Goal: Obtain resource: Download file/media

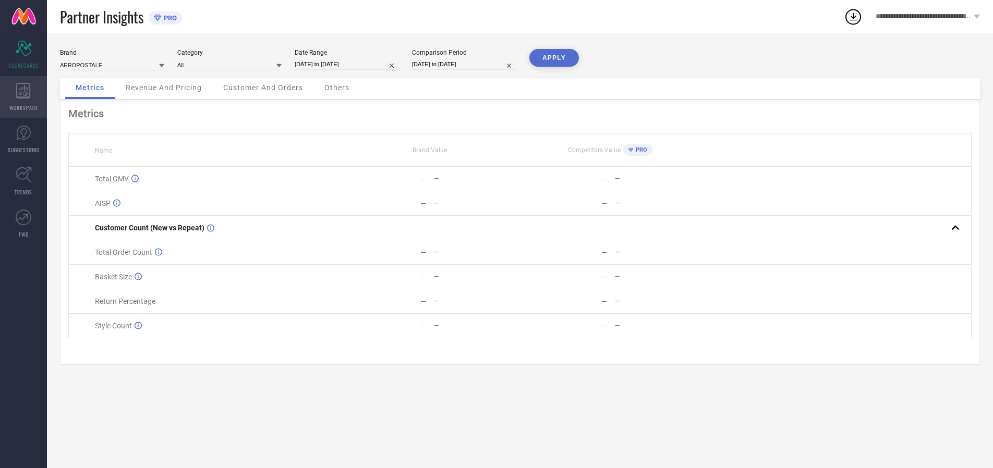
click at [23, 97] on icon at bounding box center [23, 91] width 14 height 16
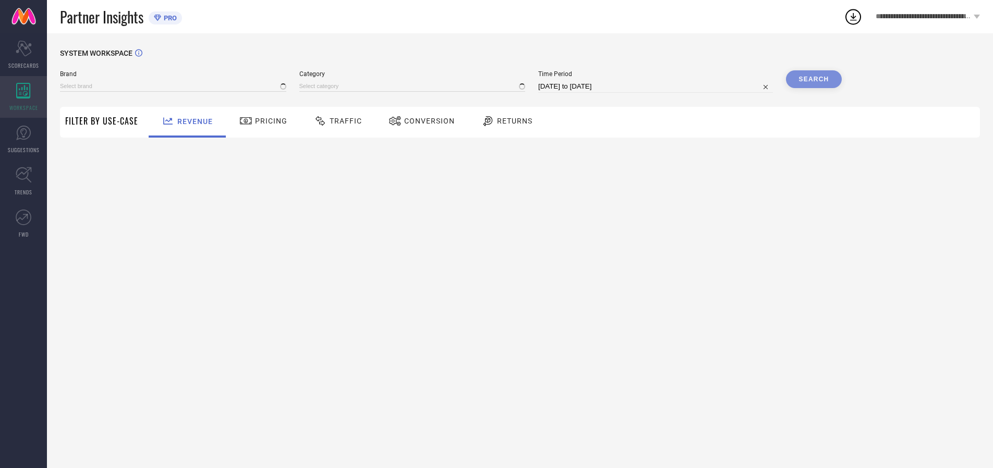
type input "AEROPOSTALE"
type input "All"
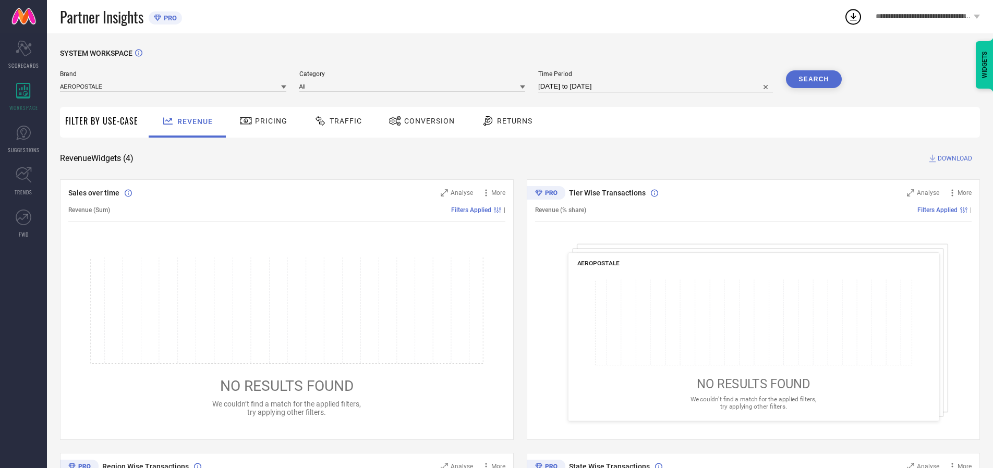
click at [426, 121] on span "Conversion" at bounding box center [429, 121] width 51 height 8
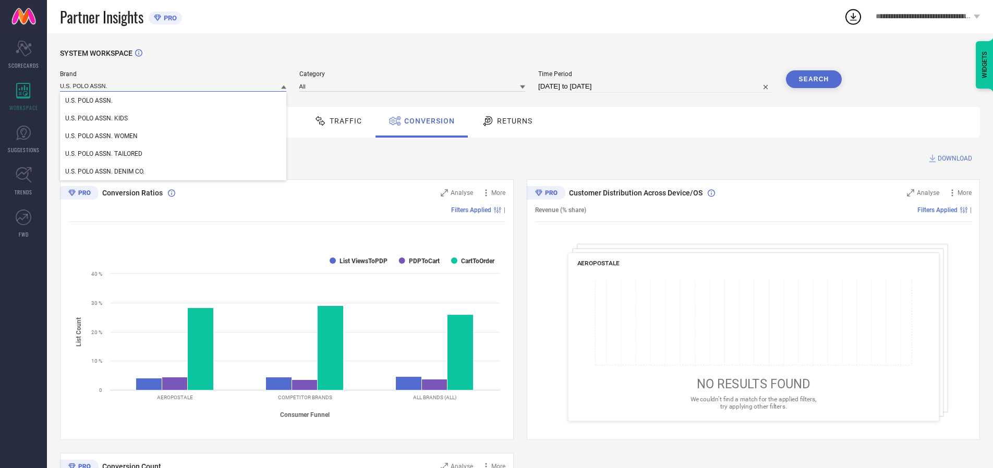
type input "U.S. POLO ASSN."
click at [89, 101] on span "U.S. POLO ASSN." at bounding box center [88, 100] width 47 height 7
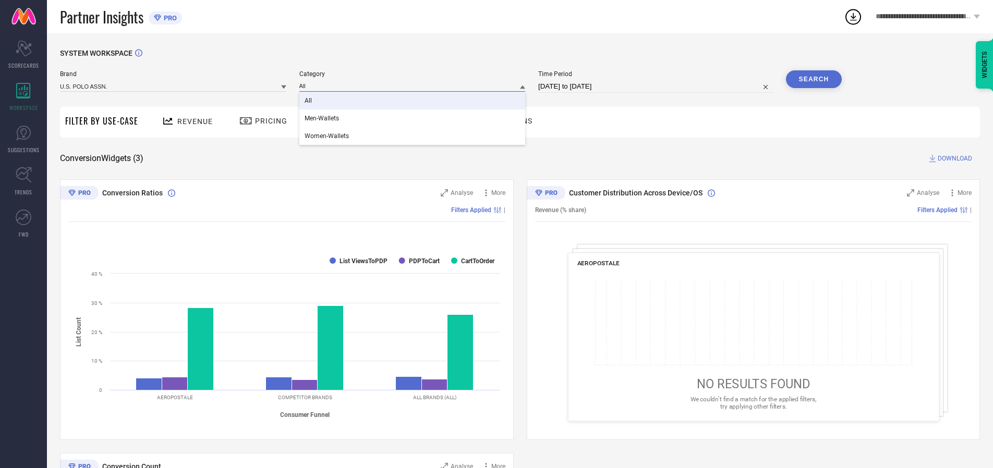
type input "All"
click at [309, 101] on span "All" at bounding box center [308, 100] width 7 height 7
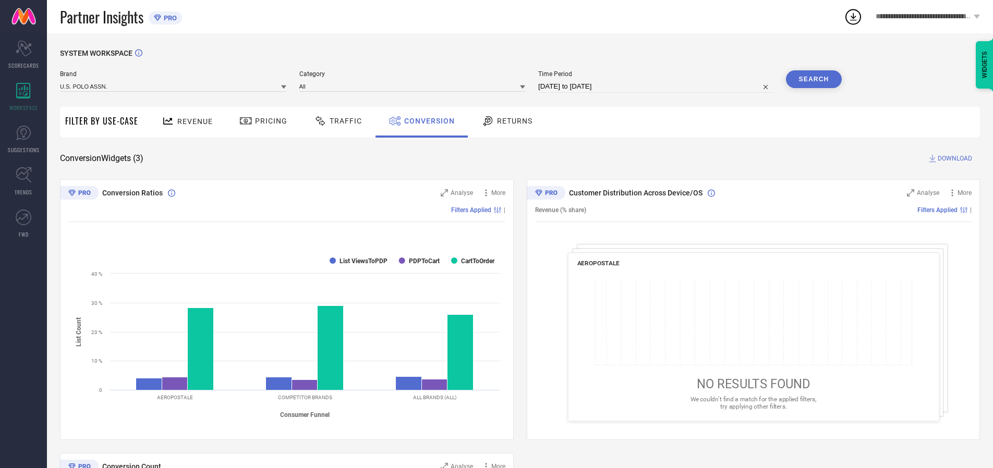
click at [656, 87] on input "[DATE] to [DATE]" at bounding box center [655, 86] width 235 height 13
select select "6"
select select "2025"
select select "7"
select select "2025"
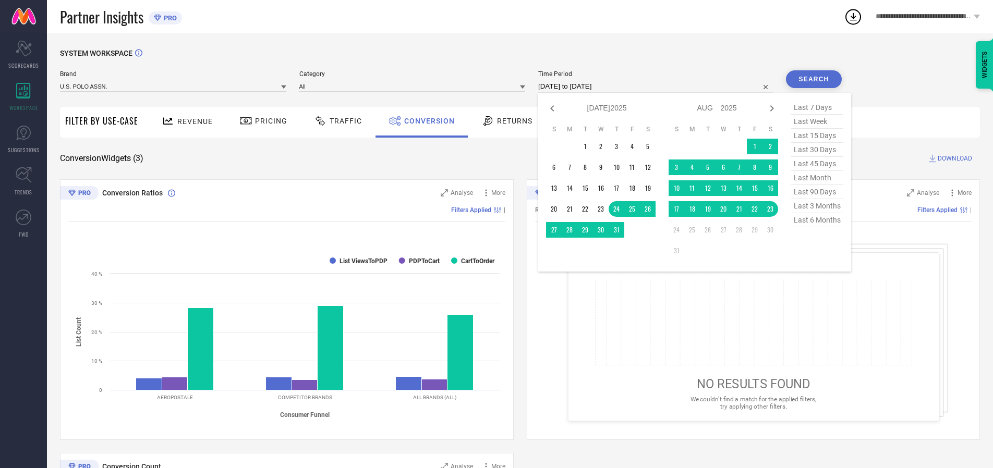
click at [772, 189] on td "16" at bounding box center [770, 188] width 16 height 16
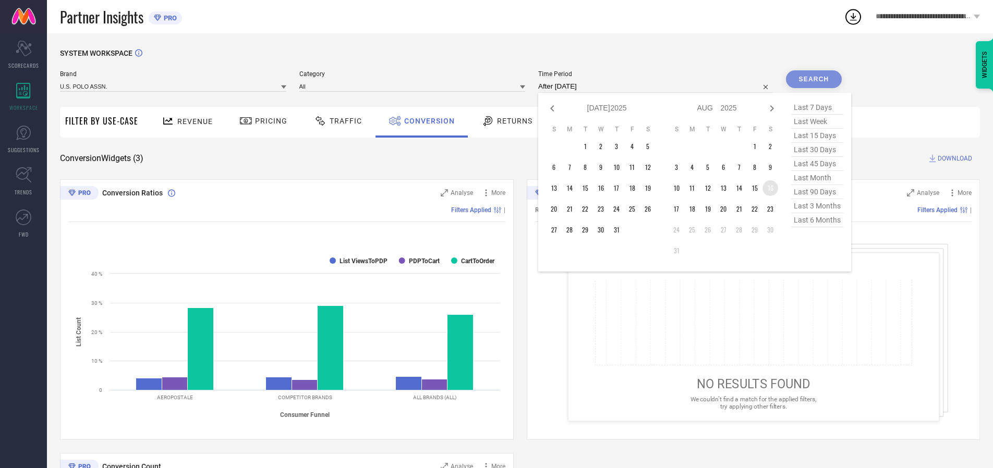
type input "[DATE] to [DATE]"
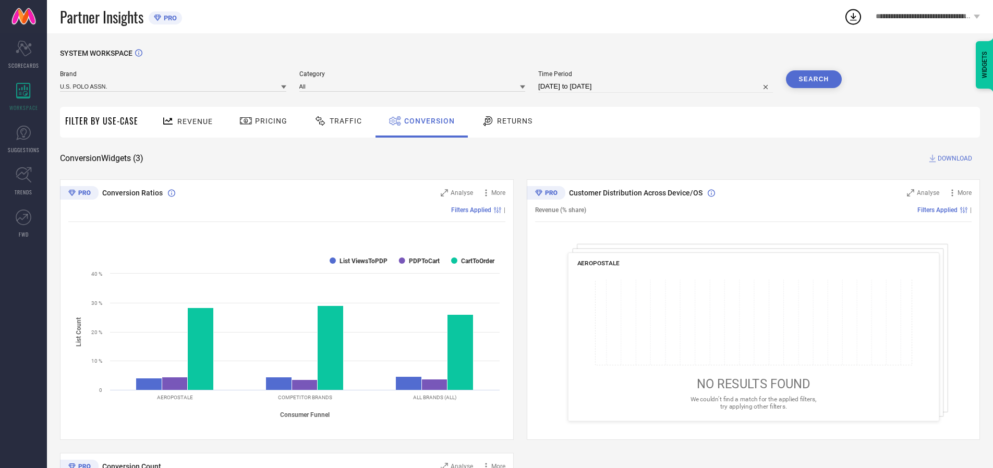
click at [813, 79] on button "Search" at bounding box center [814, 79] width 56 height 18
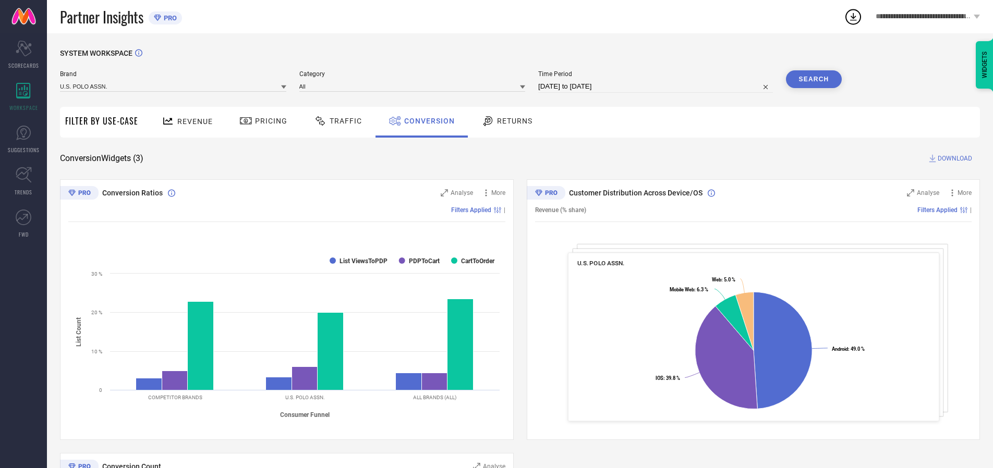
click at [955, 159] on span "DOWNLOAD" at bounding box center [955, 158] width 34 height 10
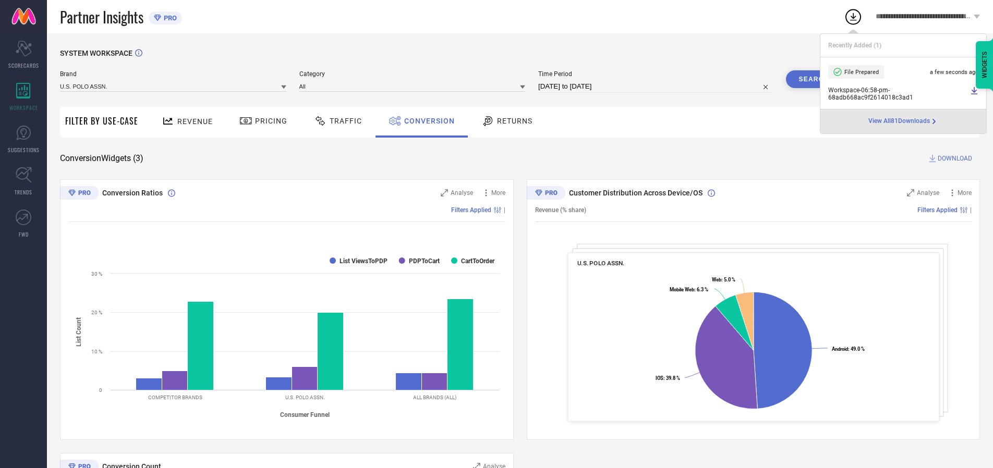
click at [427, 121] on span "Conversion" at bounding box center [429, 121] width 51 height 8
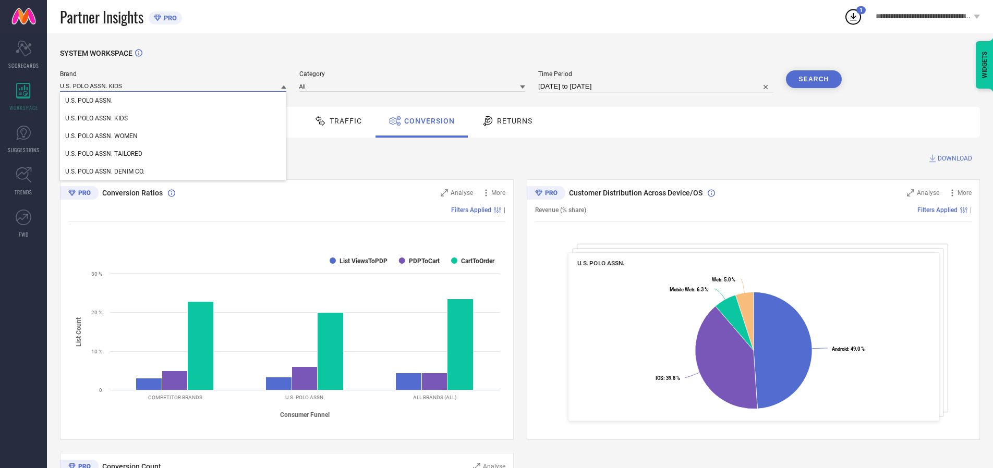
type input "U.S. POLO ASSN. KIDS"
click at [96, 119] on span "U.S. POLO ASSN. KIDS" at bounding box center [96, 118] width 63 height 7
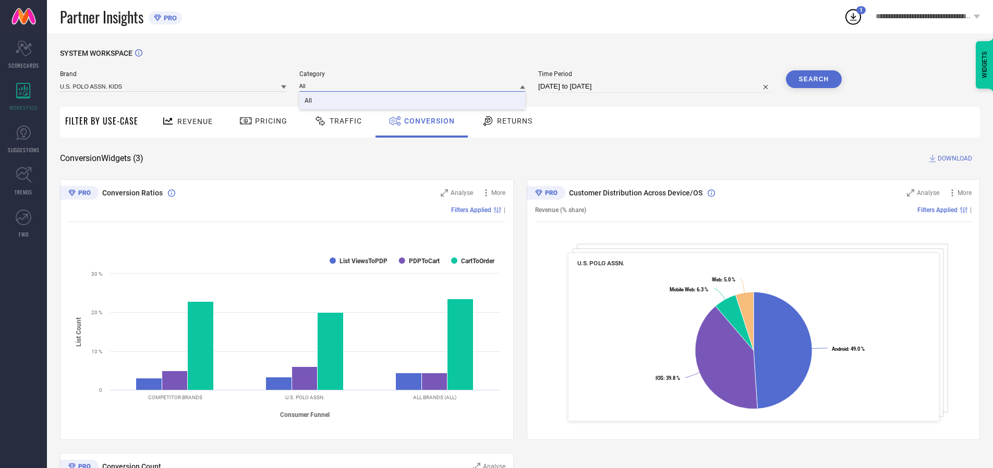
type input "All"
click at [309, 101] on span "All" at bounding box center [308, 100] width 7 height 7
click at [813, 79] on button "Search" at bounding box center [814, 79] width 56 height 18
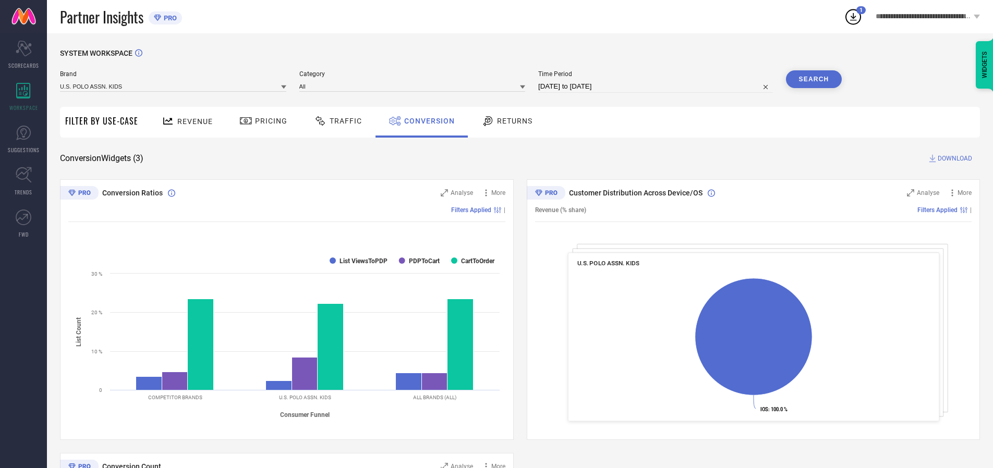
click at [955, 159] on span "DOWNLOAD" at bounding box center [955, 158] width 34 height 10
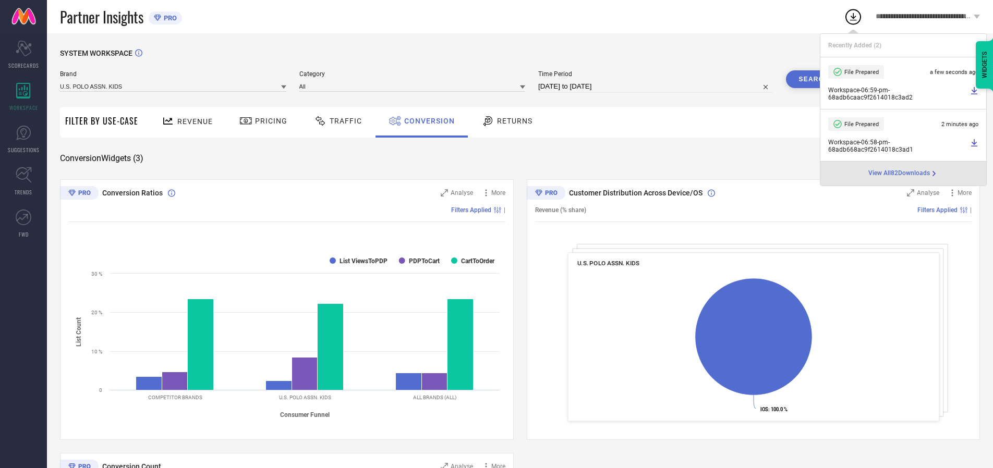
click at [427, 121] on span "Conversion" at bounding box center [429, 121] width 51 height 8
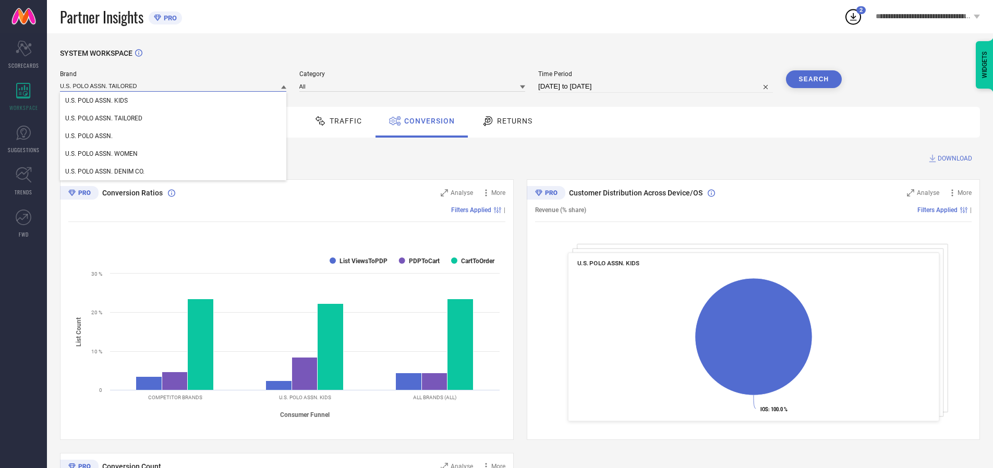
type input "U.S. POLO ASSN. TAILORED"
click at [104, 119] on span "U.S. POLO ASSN. TAILORED" at bounding box center [103, 118] width 77 height 7
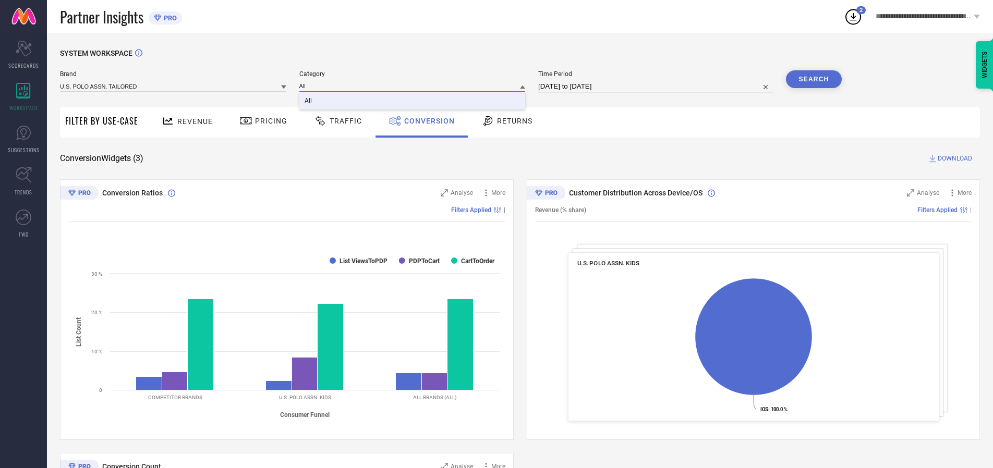
type input "All"
click at [309, 101] on span "All" at bounding box center [308, 100] width 7 height 7
click at [813, 79] on button "Search" at bounding box center [814, 79] width 56 height 18
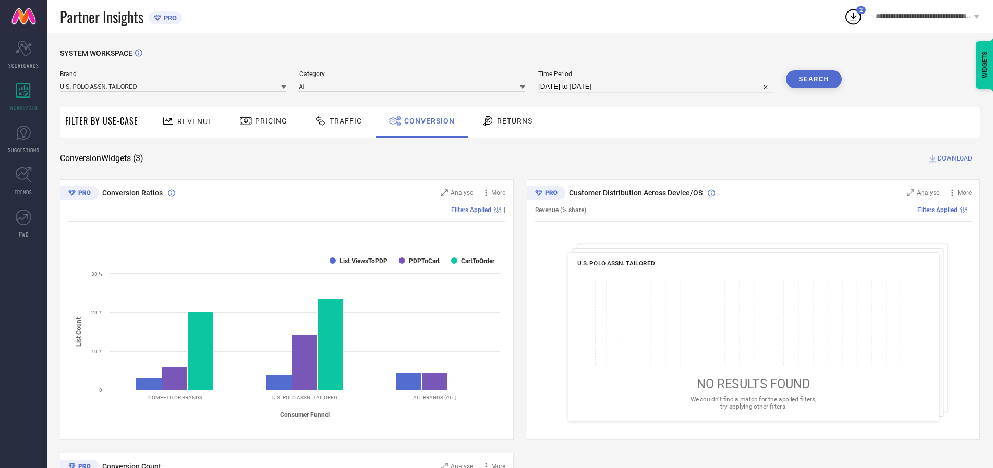
click at [955, 159] on span "DOWNLOAD" at bounding box center [955, 158] width 34 height 10
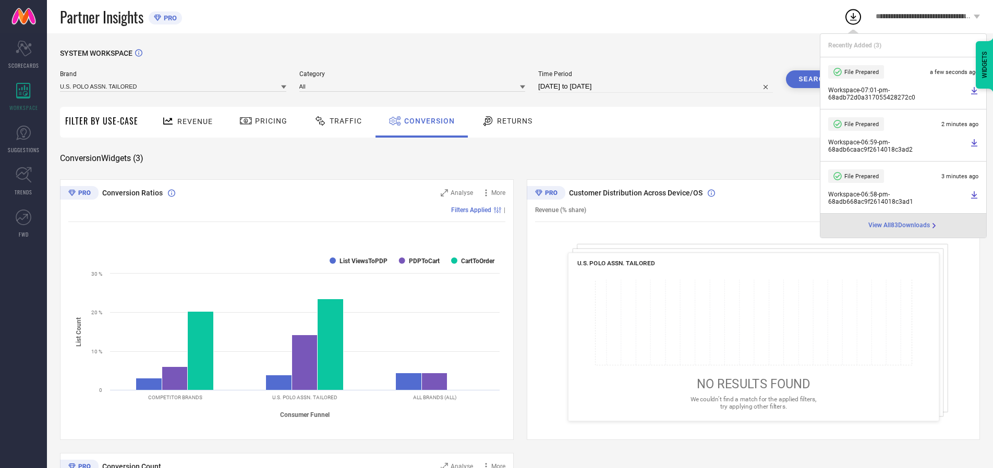
click at [427, 121] on span "Conversion" at bounding box center [429, 121] width 51 height 8
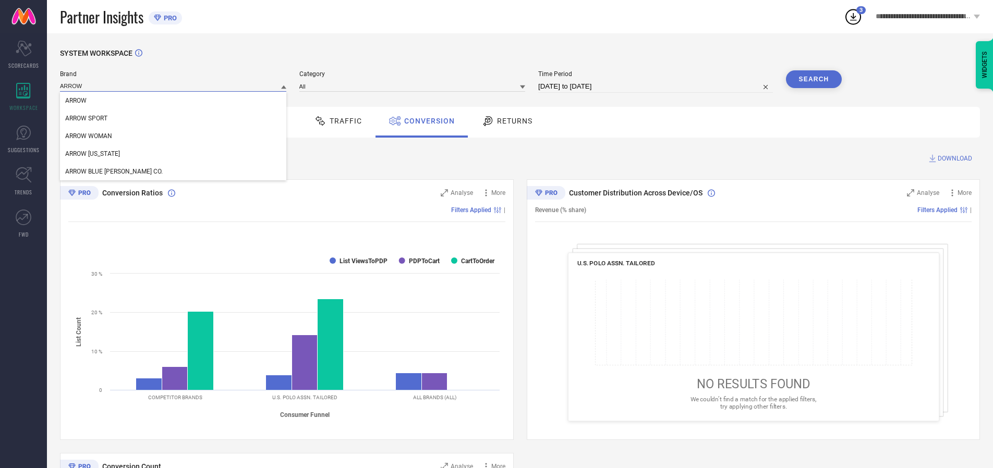
type input "ARROW"
click at [76, 101] on span "ARROW" at bounding box center [75, 100] width 21 height 7
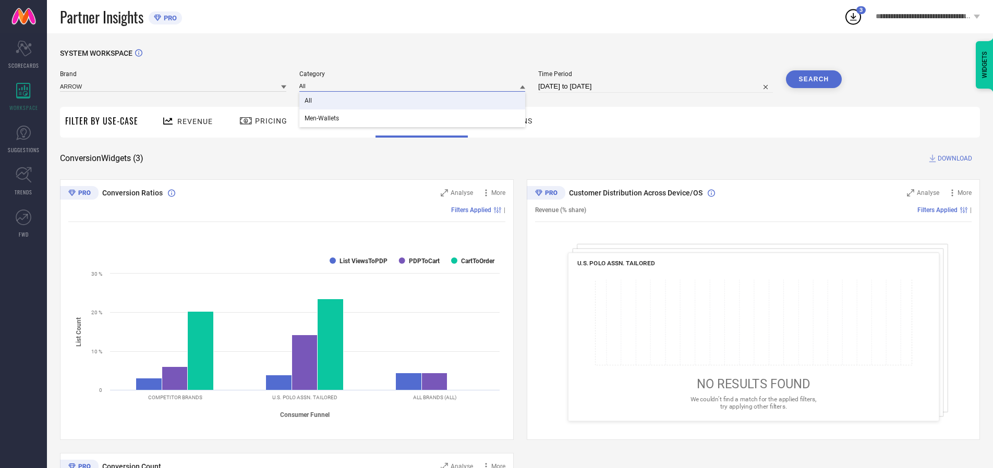
type input "All"
click at [309, 101] on span "All" at bounding box center [308, 100] width 7 height 7
click at [813, 79] on button "Search" at bounding box center [814, 79] width 56 height 18
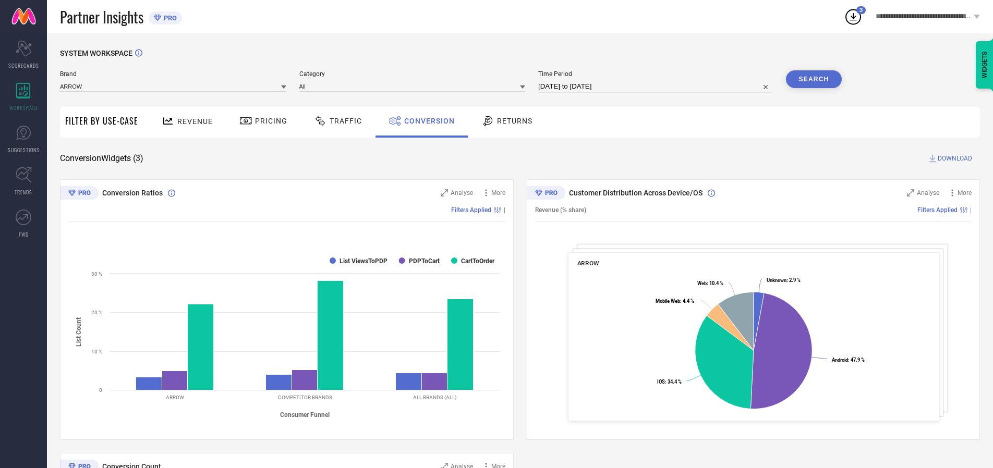
click at [955, 159] on span "DOWNLOAD" at bounding box center [955, 158] width 34 height 10
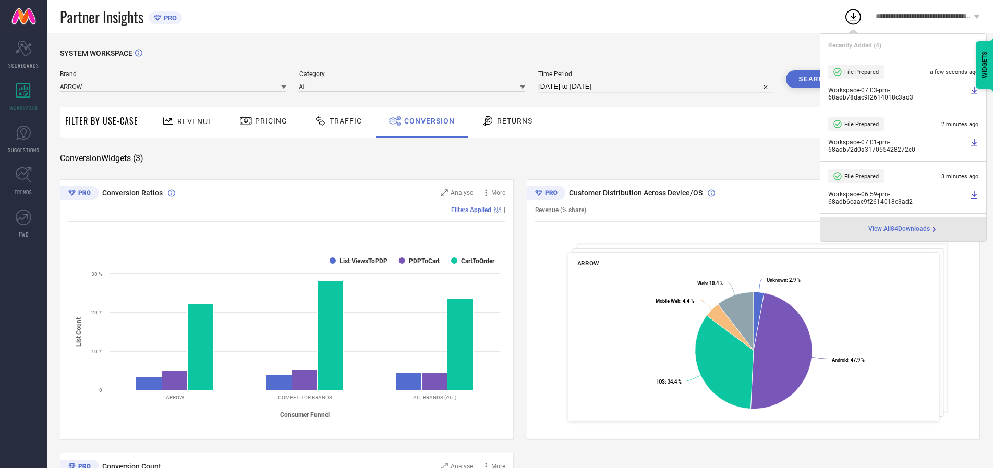
click at [427, 121] on span "Conversion" at bounding box center [429, 121] width 51 height 8
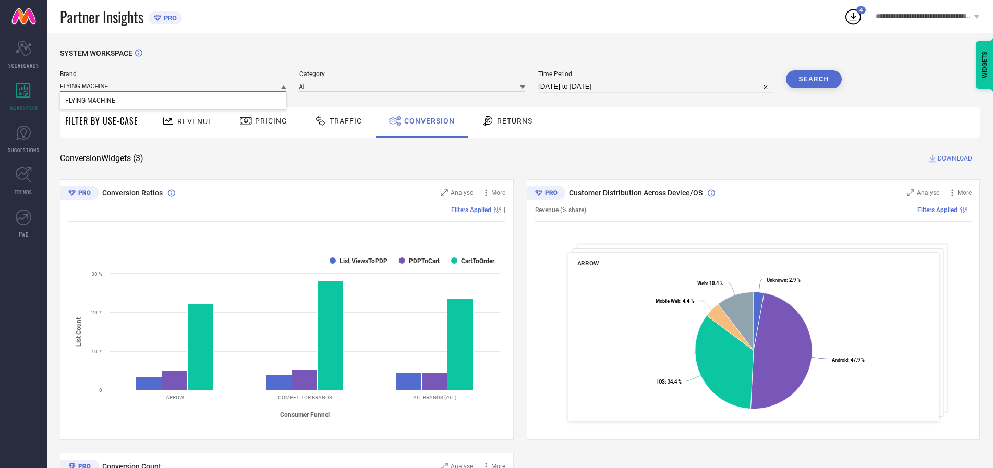
type input "FLYING MACHINE"
click at [90, 101] on span "FLYING MACHINE" at bounding box center [90, 100] width 50 height 7
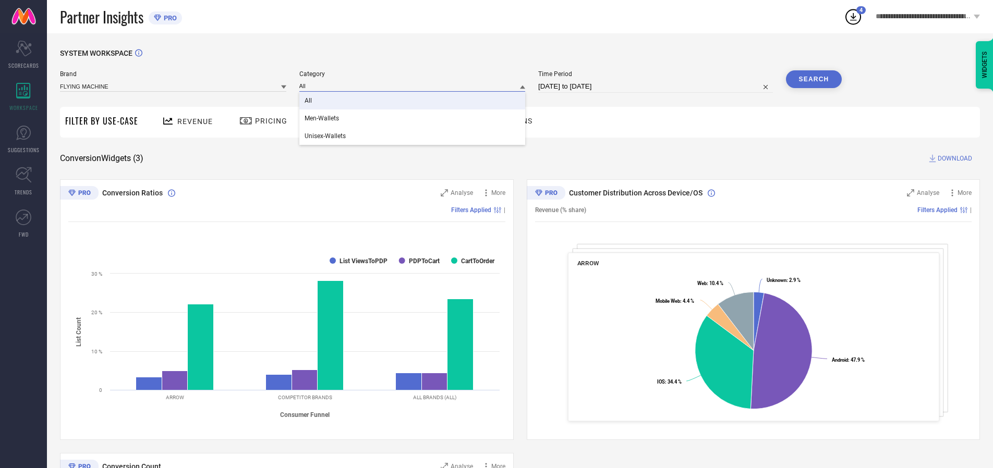
type input "All"
click at [309, 101] on span "All" at bounding box center [308, 100] width 7 height 7
click at [813, 79] on button "Search" at bounding box center [814, 79] width 56 height 18
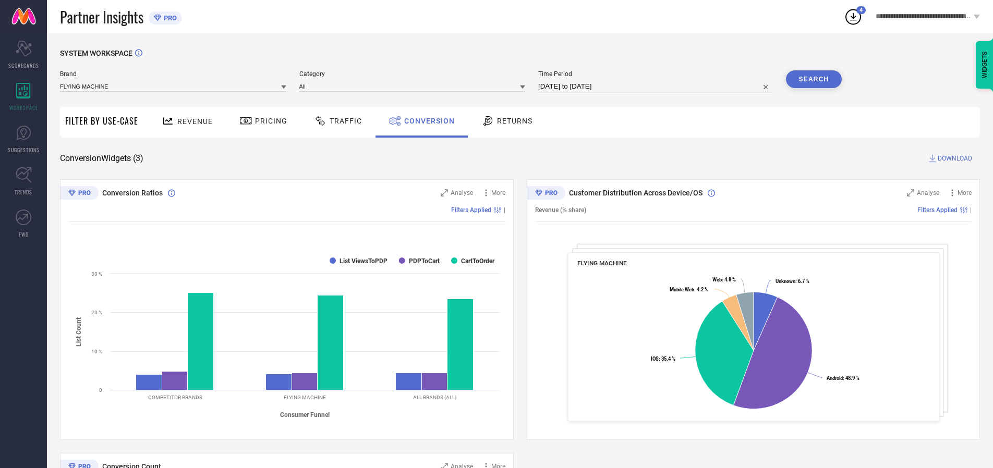
click at [955, 159] on span "DOWNLOAD" at bounding box center [955, 158] width 34 height 10
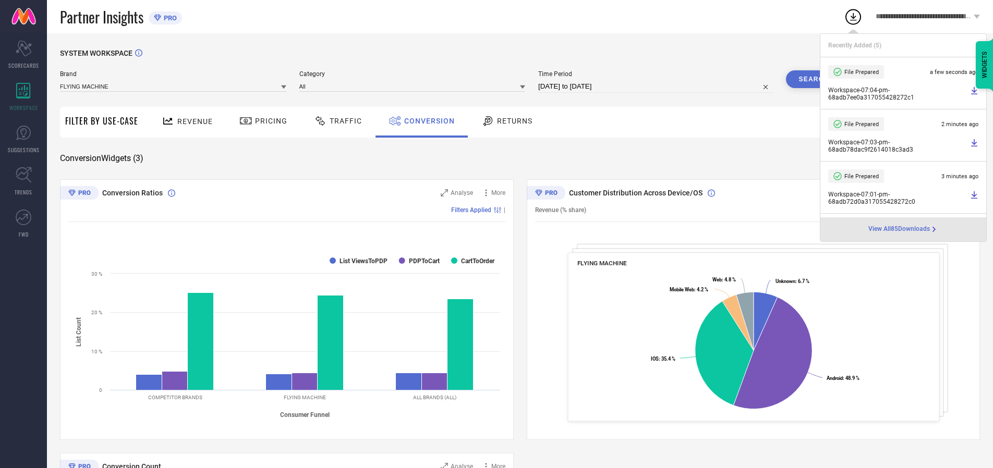
click at [427, 121] on span "Conversion" at bounding box center [429, 121] width 51 height 8
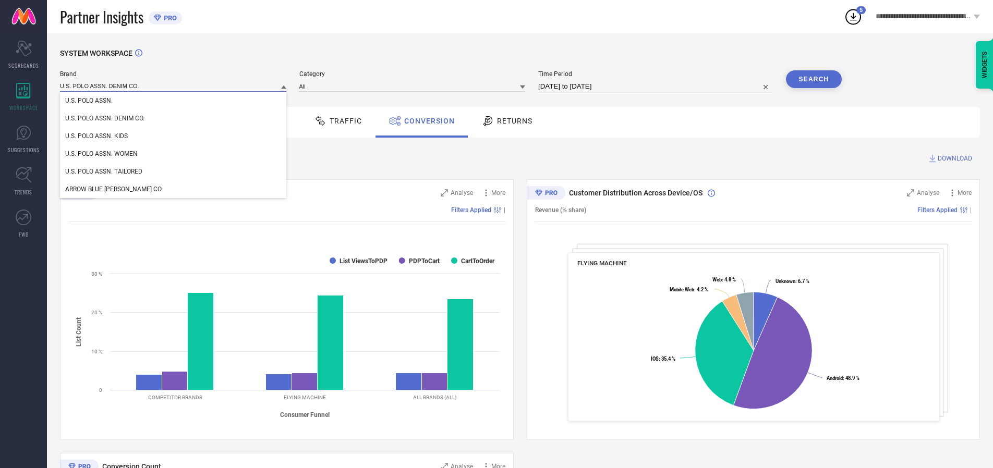
type input "U.S. POLO ASSN. DENIM CO."
click at [105, 119] on span "U.S. POLO ASSN. DENIM CO." at bounding box center [104, 118] width 79 height 7
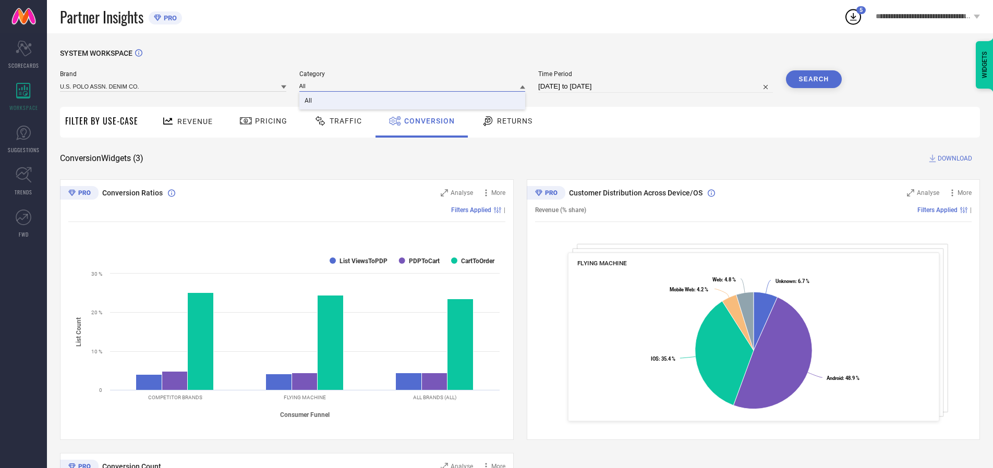
type input "All"
click at [309, 101] on span "All" at bounding box center [308, 100] width 7 height 7
click at [813, 79] on button "Search" at bounding box center [814, 79] width 56 height 18
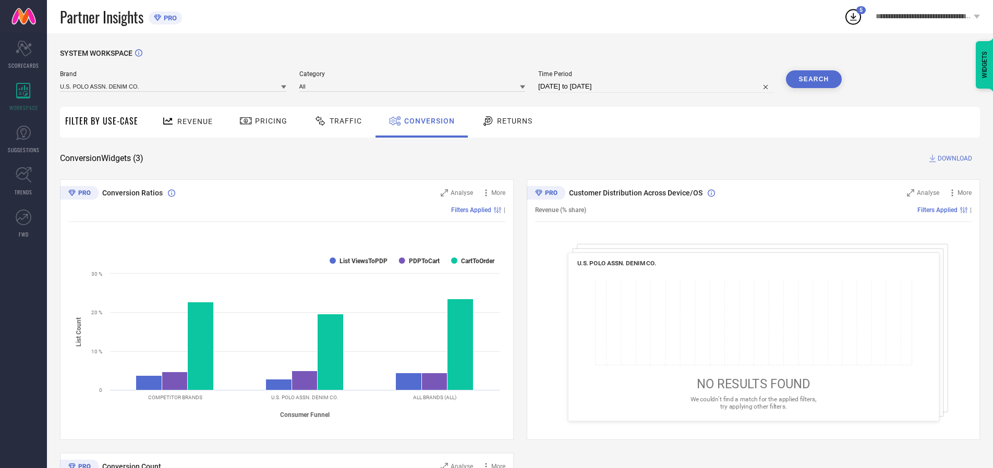
click at [955, 159] on span "DOWNLOAD" at bounding box center [955, 158] width 34 height 10
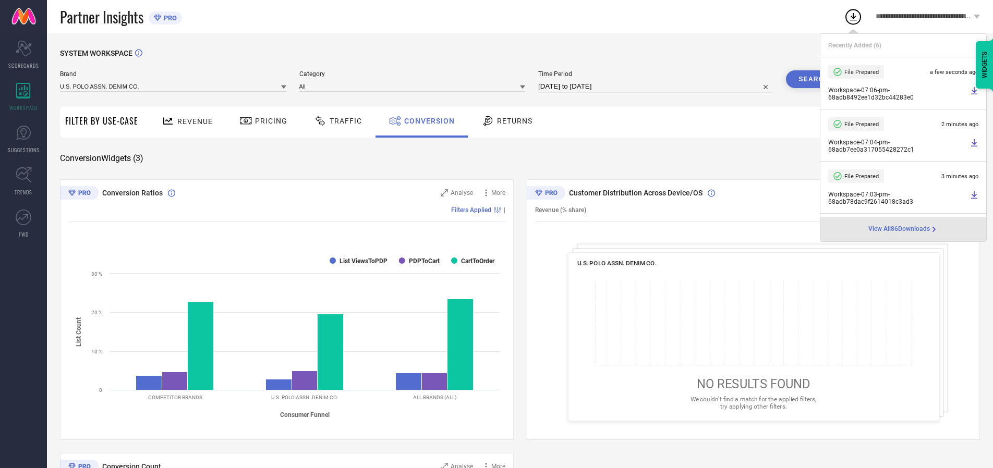
click at [427, 121] on span "Conversion" at bounding box center [429, 121] width 51 height 8
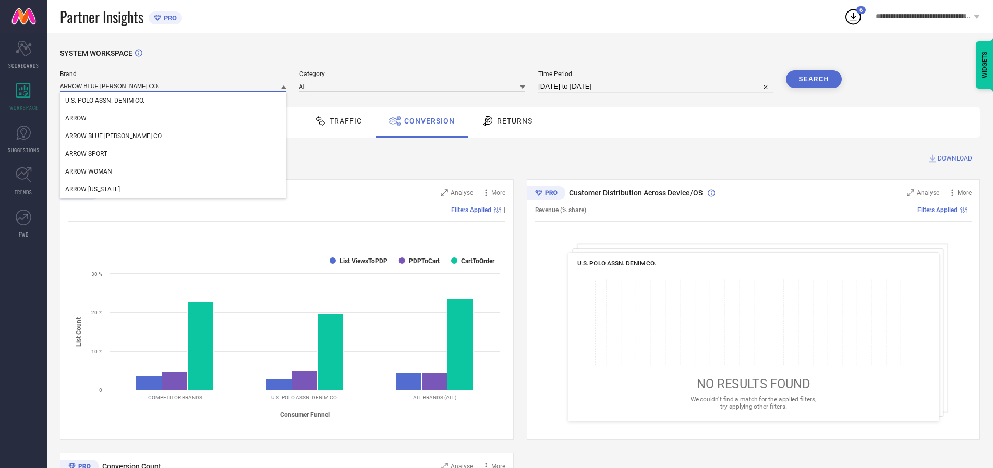
type input "ARROW BLUE [PERSON_NAME] CO."
click at [98, 137] on span "ARROW BLUE [PERSON_NAME] CO." at bounding box center [114, 135] width 98 height 7
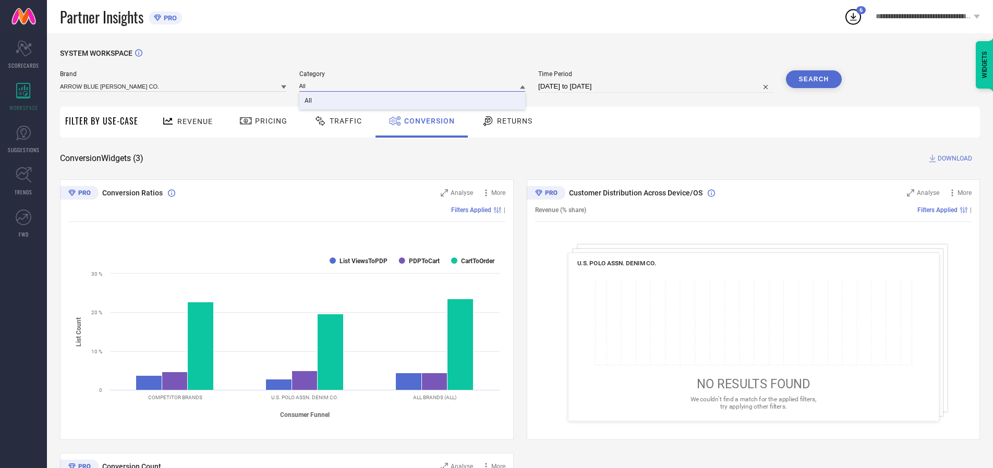
type input "All"
click at [309, 101] on span "All" at bounding box center [308, 100] width 7 height 7
click at [813, 79] on button "Search" at bounding box center [814, 79] width 56 height 18
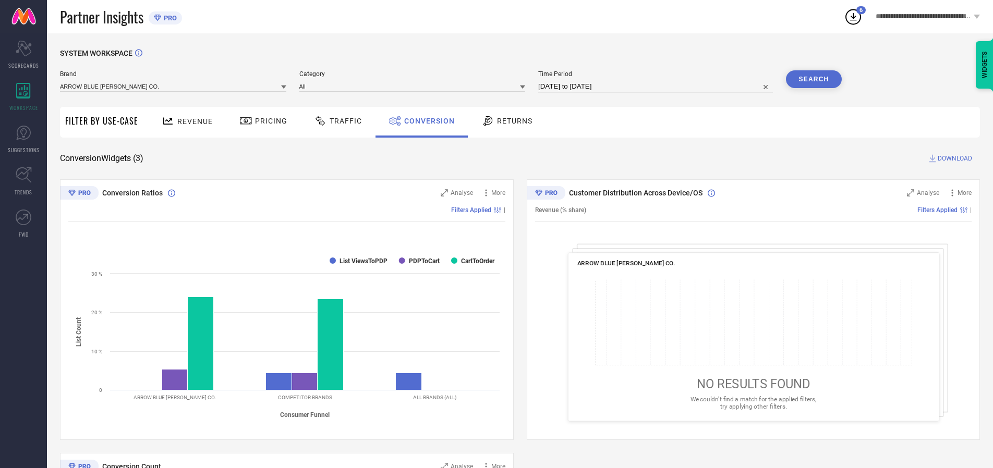
click at [955, 159] on span "DOWNLOAD" at bounding box center [955, 158] width 34 height 10
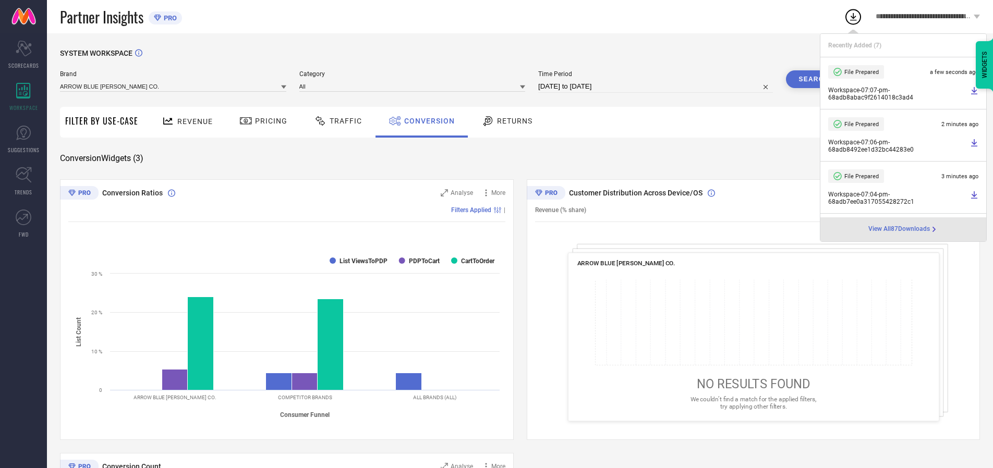
click at [427, 121] on span "Conversion" at bounding box center [429, 121] width 51 height 8
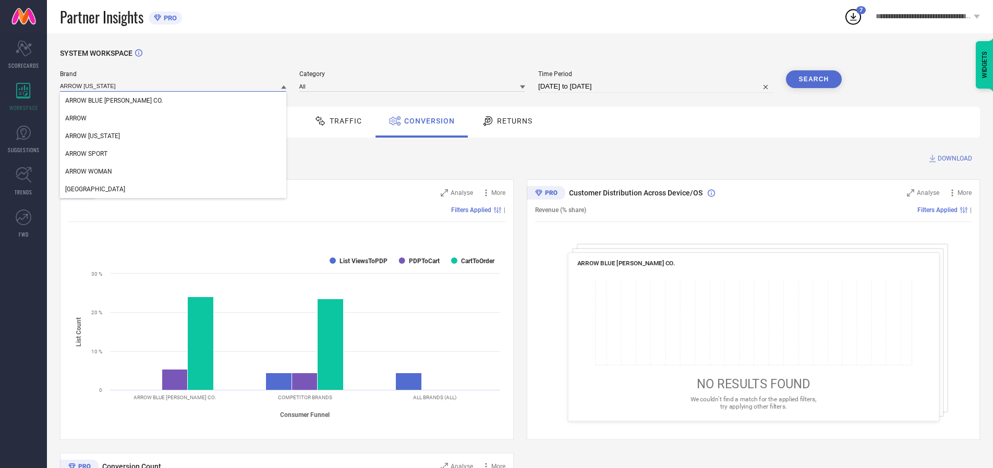
type input "ARROW [US_STATE]"
click at [92, 137] on span "ARROW [US_STATE]" at bounding box center [92, 135] width 55 height 7
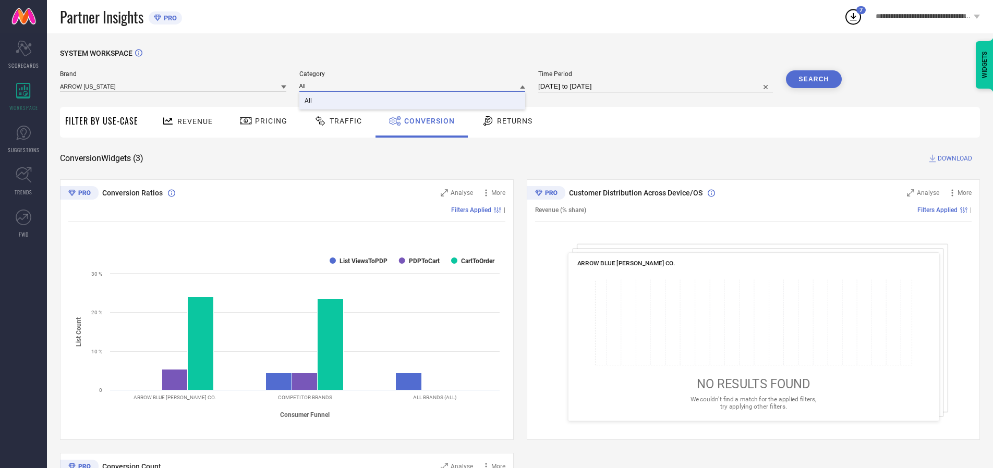
type input "All"
click at [309, 101] on span "All" at bounding box center [308, 100] width 7 height 7
click at [813, 79] on button "Search" at bounding box center [814, 79] width 56 height 18
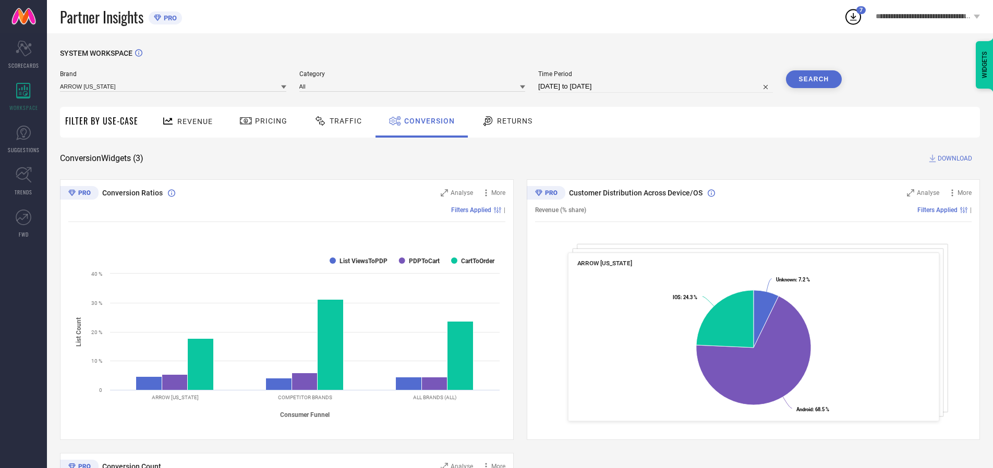
click at [955, 159] on span "DOWNLOAD" at bounding box center [955, 158] width 34 height 10
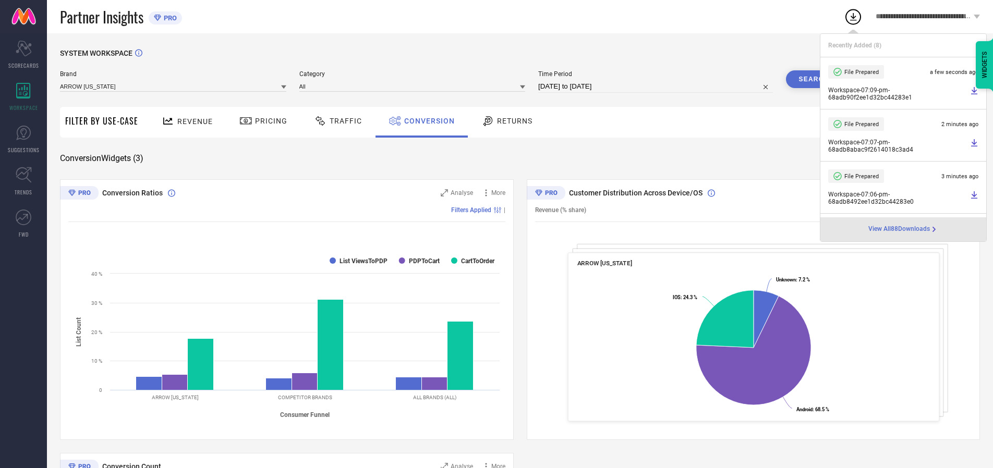
click at [427, 121] on span "Conversion" at bounding box center [429, 121] width 51 height 8
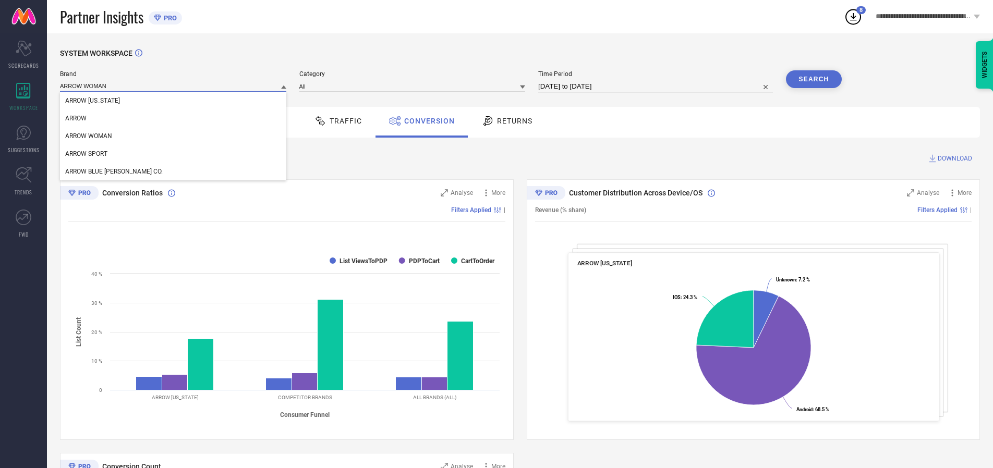
type input "ARROW WOMAN"
click at [89, 137] on span "ARROW WOMAN" at bounding box center [88, 135] width 47 height 7
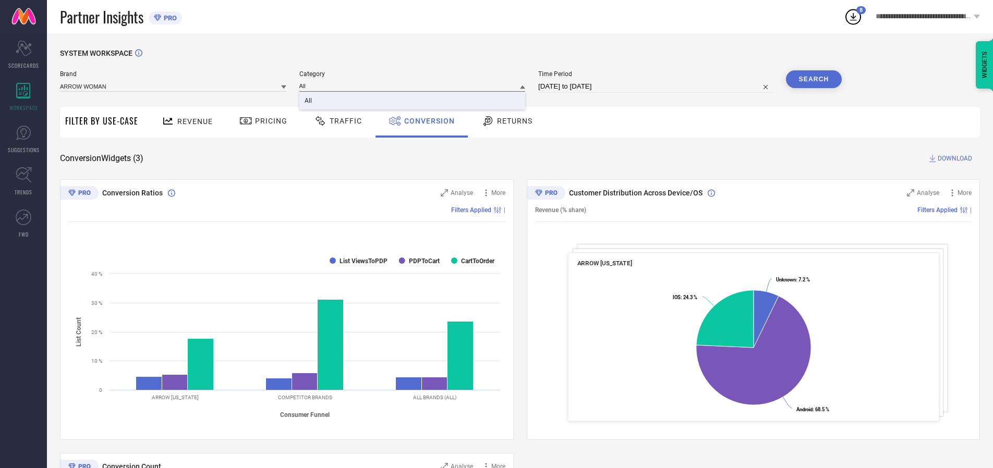
type input "All"
click at [309, 101] on span "All" at bounding box center [308, 100] width 7 height 7
click at [813, 79] on button "Search" at bounding box center [814, 79] width 56 height 18
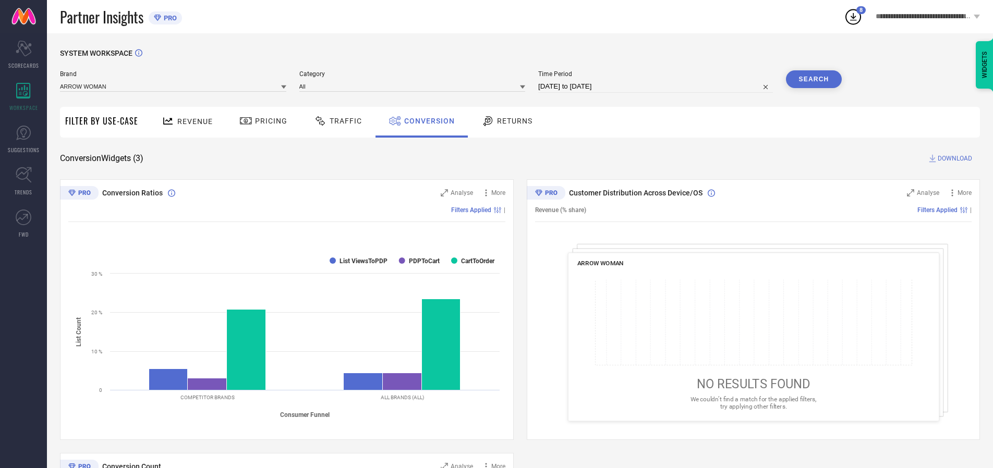
click at [955, 159] on span "DOWNLOAD" at bounding box center [955, 158] width 34 height 10
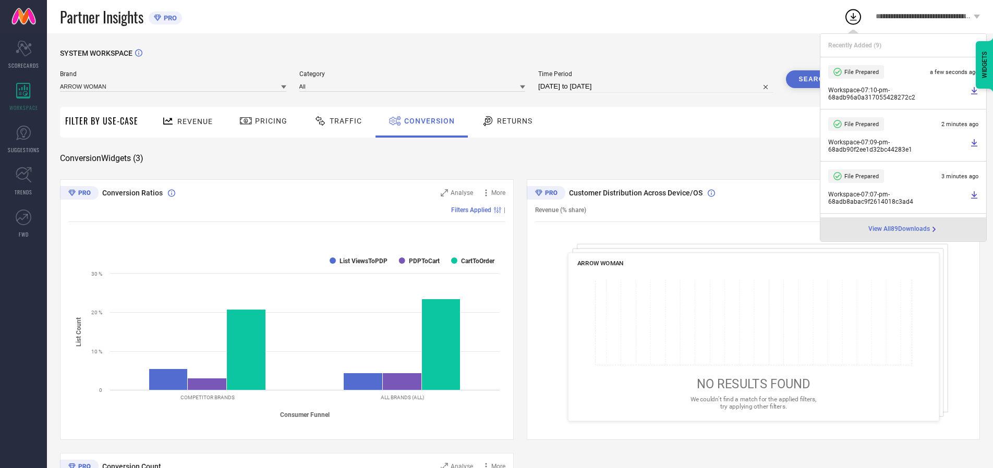
click at [427, 121] on span "Conversion" at bounding box center [429, 121] width 51 height 8
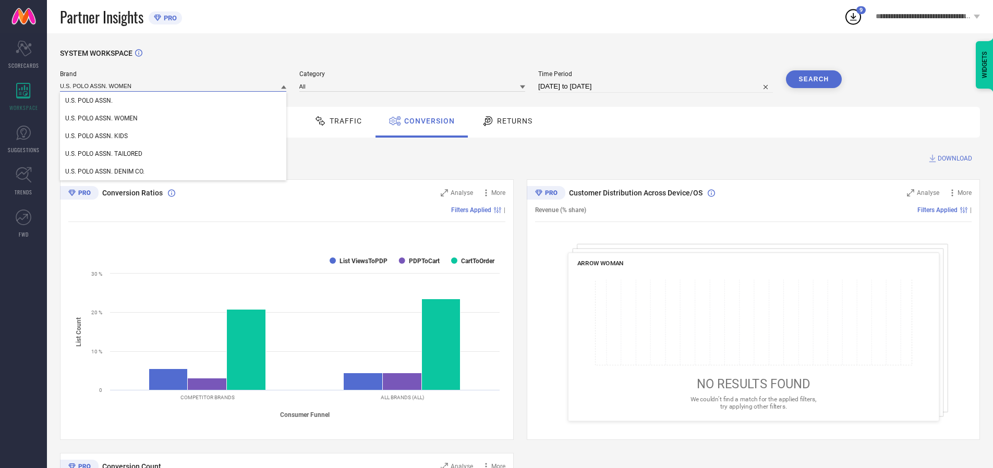
type input "U.S. POLO ASSN. WOMEN"
click at [101, 119] on span "U.S. POLO ASSN. WOMEN" at bounding box center [101, 118] width 72 height 7
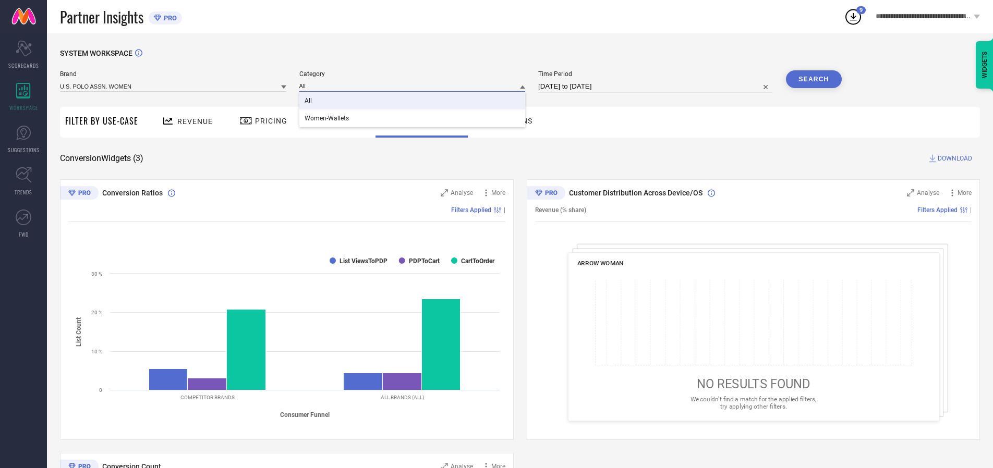
type input "All"
click at [309, 101] on span "All" at bounding box center [308, 100] width 7 height 7
click at [813, 79] on button "Search" at bounding box center [814, 79] width 56 height 18
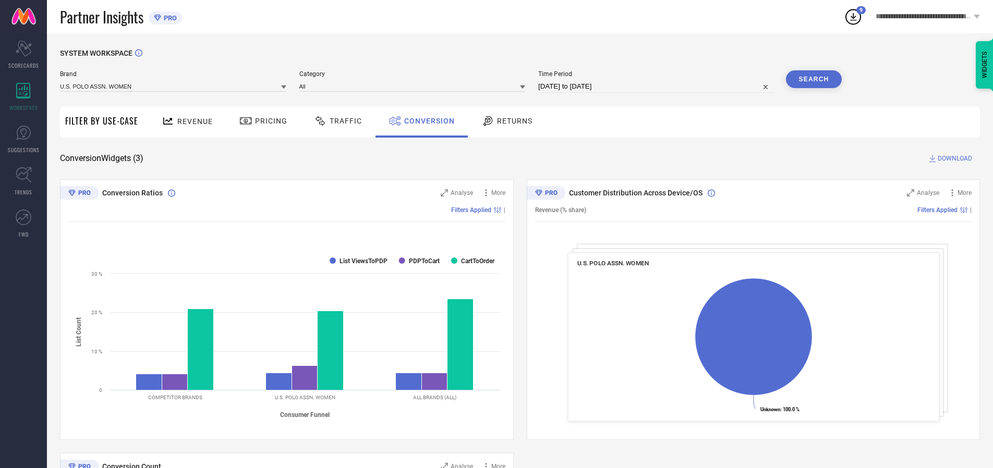
click at [955, 159] on span "DOWNLOAD" at bounding box center [955, 158] width 34 height 10
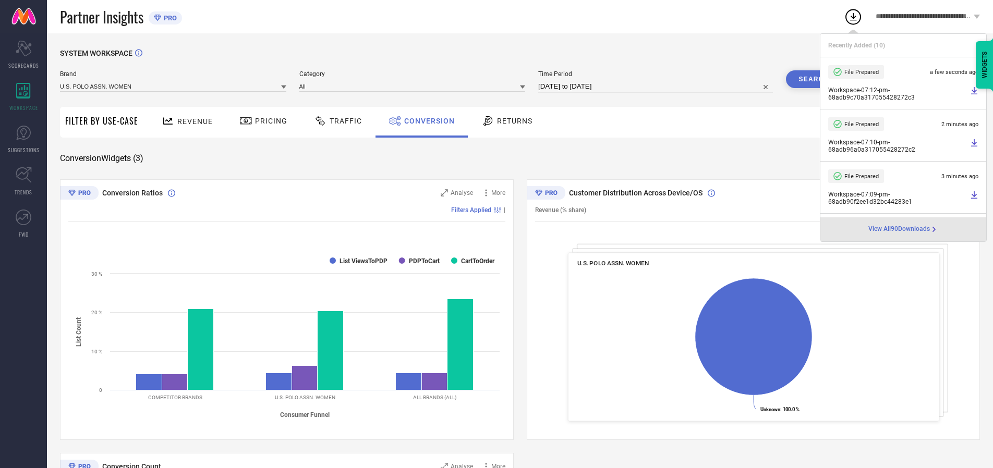
click at [427, 121] on span "Conversion" at bounding box center [429, 121] width 51 height 8
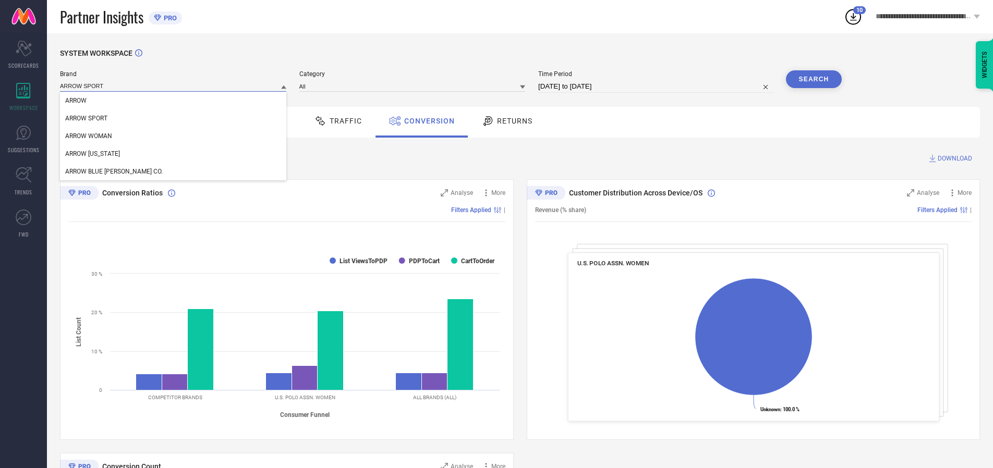
type input "ARROW SPORT"
click at [86, 119] on span "ARROW SPORT" at bounding box center [86, 118] width 42 height 7
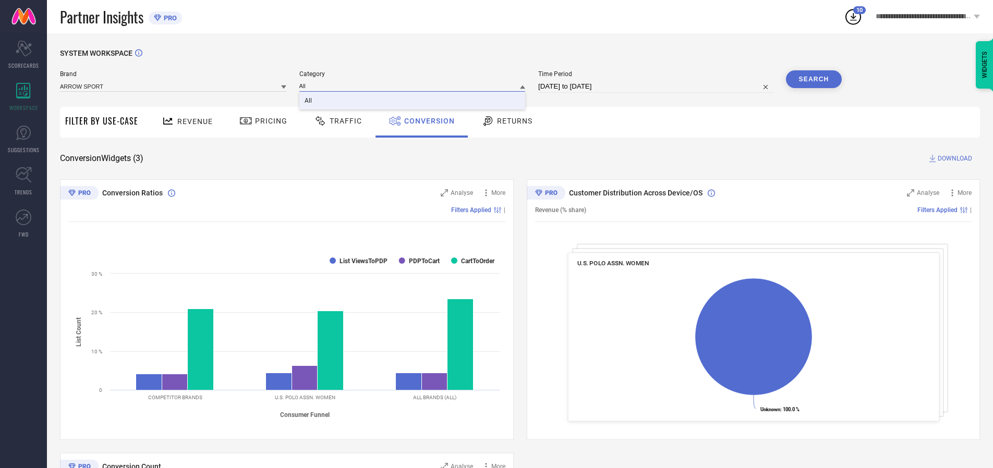
type input "All"
click at [309, 101] on span "All" at bounding box center [308, 100] width 7 height 7
click at [813, 79] on button "Search" at bounding box center [814, 79] width 56 height 18
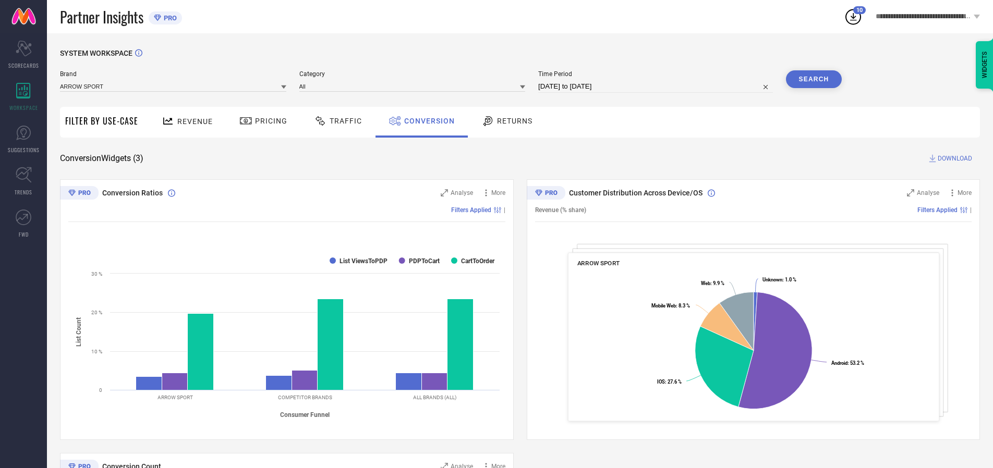
click at [955, 159] on span "DOWNLOAD" at bounding box center [955, 158] width 34 height 10
